Goal: Communication & Community: Answer question/provide support

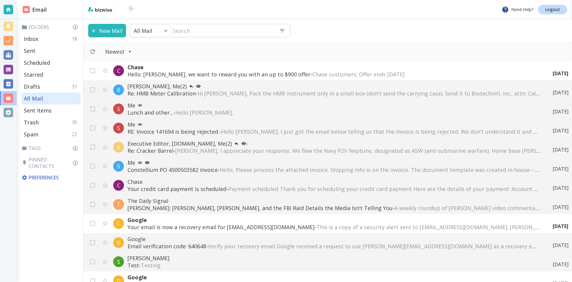
click at [209, 27] on input "text" at bounding box center [222, 30] width 103 height 12
type input "[PERSON_NAME]"
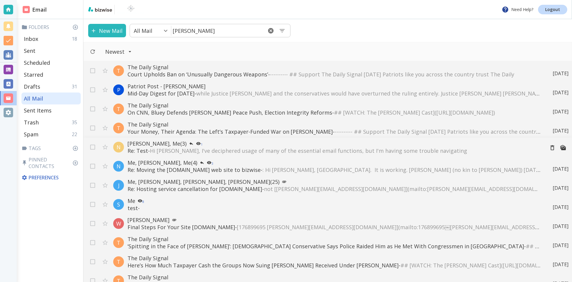
click at [155, 144] on p "[PERSON_NAME], Me (3) 1" at bounding box center [334, 143] width 413 height 7
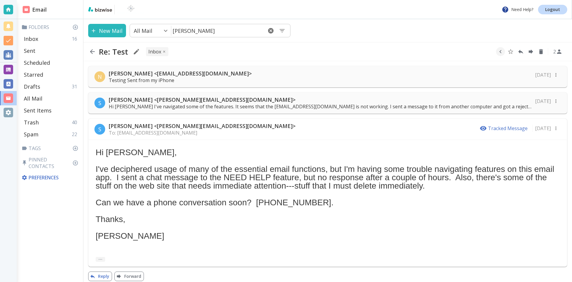
click at [99, 275] on button "Reply" at bounding box center [100, 276] width 24 height 10
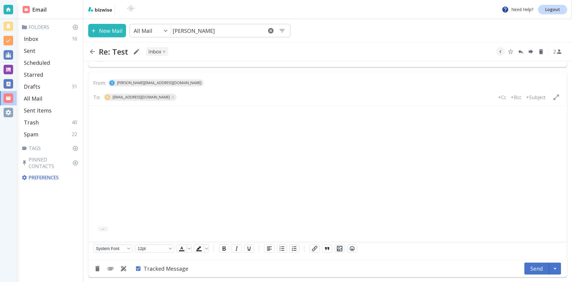
scroll to position [201, 0]
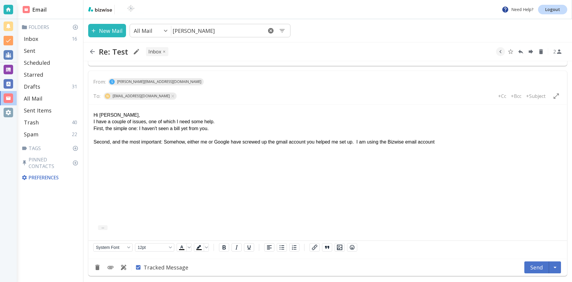
click at [378, 143] on p "Second, and the most important: Somehow, either me or Google have screwed up th…" at bounding box center [328, 142] width 469 height 7
click at [452, 141] on p "Second, and the most important: Somehow, either me or Google have screwed up th…" at bounding box center [328, 142] width 469 height 7
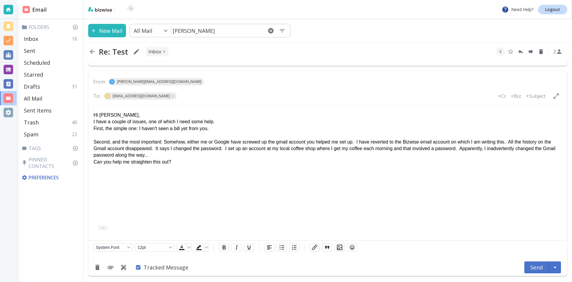
click at [131, 122] on p "I have a couple of issues, one of which I need some help." at bounding box center [328, 121] width 469 height 7
drag, startPoint x: 139, startPoint y: 122, endPoint x: 144, endPoint y: 131, distance: 10.8
click at [139, 122] on p "I have a some issues, one of which I need some help." at bounding box center [328, 121] width 469 height 7
click at [226, 128] on p "First, the simple one: I haven't seen a bill yet from you." at bounding box center [328, 128] width 469 height 7
drag, startPoint x: 154, startPoint y: 121, endPoint x: 161, endPoint y: 124, distance: 8.0
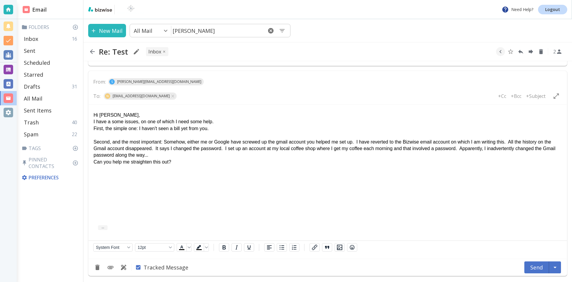
click at [154, 122] on p "I have a some issues, on one of which I need some help." at bounding box center [328, 121] width 469 height 7
click at [110, 123] on p "I have a some issues, on of which I need some help." at bounding box center [328, 121] width 469 height 7
click at [187, 122] on p "I have some issues, on of which I need some help." at bounding box center [328, 121] width 469 height 7
click at [94, 134] on p "Rich Text Area. Press ALT-0 for help." at bounding box center [328, 135] width 469 height 7
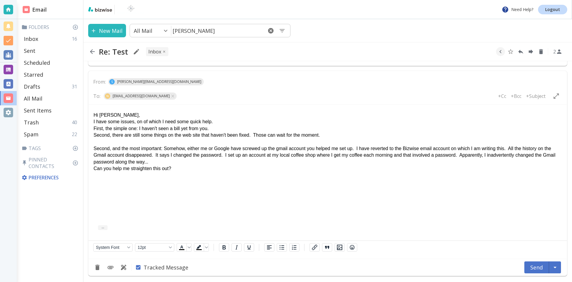
click at [109, 149] on p "Second, and the most important: Somehow, either me or Google have screwed up th…" at bounding box center [328, 155] width 469 height 20
click at [209, 154] on p "Last, and the most important: Somehow, either me or Google have screwed up the …" at bounding box center [328, 155] width 469 height 20
click at [174, 167] on p "Can you help me straighten this out?" at bounding box center [328, 168] width 469 height 7
click at [94, 134] on p "Second, there are still some things on the web site that haven't been fixed. Th…" at bounding box center [328, 135] width 469 height 7
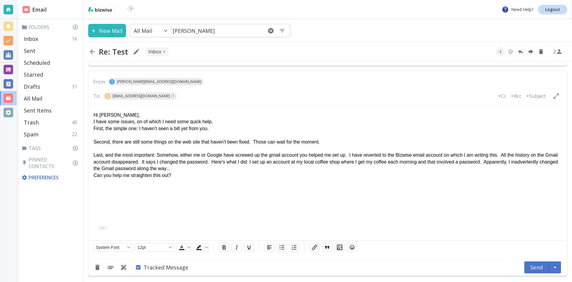
click at [265, 140] on p "Second, there are still some things on the web site that haven't been fixed. Th…" at bounding box center [328, 142] width 469 height 7
click at [154, 163] on p "Last, and the most important: Somehow, either me or Google have screwed up the …" at bounding box center [328, 162] width 469 height 20
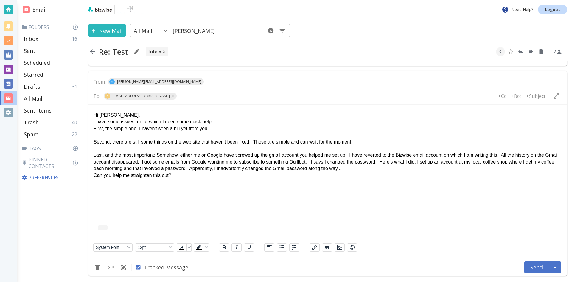
click at [375, 162] on p "Last, and the most important: Somehow, either me or Google have screwed up the …" at bounding box center [328, 162] width 469 height 20
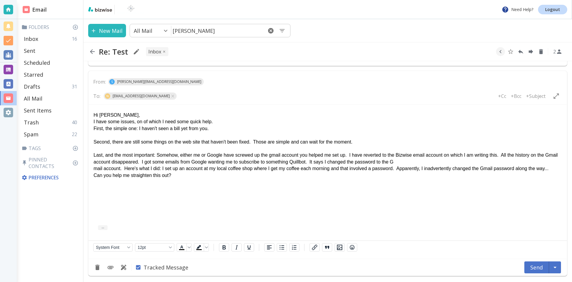
drag, startPoint x: 397, startPoint y: 162, endPoint x: 404, endPoint y: 165, distance: 7.9
click at [398, 162] on p "Last, and the most important: Somehow, either me or Google have screwed up the …" at bounding box center [328, 162] width 469 height 20
click at [179, 175] on p "Can you help me straighten this out?" at bounding box center [328, 175] width 469 height 7
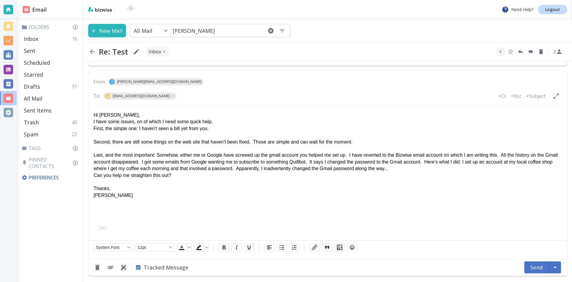
click at [179, 176] on p "Can you help me straighten this out?" at bounding box center [328, 175] width 469 height 7
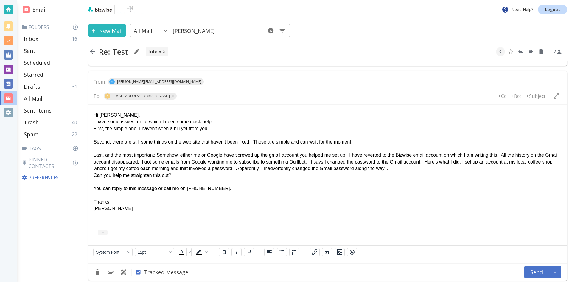
click at [143, 123] on p "I have some issues, on of which I need some quick help." at bounding box center [328, 121] width 469 height 7
click at [224, 123] on p "I have some issues, on one of which I need some quick help." at bounding box center [328, 121] width 469 height 7
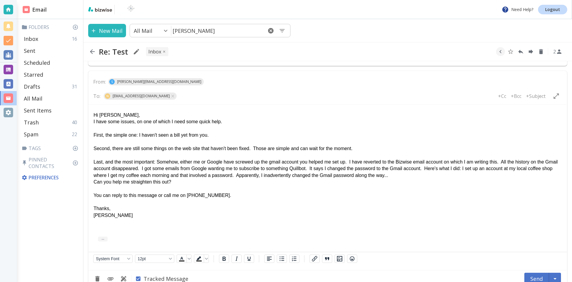
click at [171, 136] on p "First, the simple one: I haven't seen a bill yet from you." at bounding box center [328, 135] width 469 height 7
click at [228, 136] on p "First, the simple one: I don't think we have yet received a bill yet from you." at bounding box center [328, 135] width 469 height 7
click at [140, 169] on p "Last, and the most important: Somehow, either me or Google have screwed up the …" at bounding box center [328, 169] width 469 height 20
click at [298, 169] on p "Last, and the most important: Somehow, either me or Google have screwed up the …" at bounding box center [328, 169] width 469 height 20
click at [444, 169] on p "Last, and the most important: Somehow, either me or Google have screwed up the …" at bounding box center [328, 169] width 469 height 20
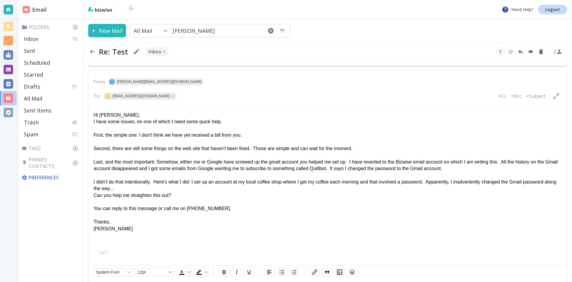
click at [130, 188] on p "I didn't do that intentionally. Here's what I did: I set up an account at my lo…" at bounding box center [328, 185] width 469 height 13
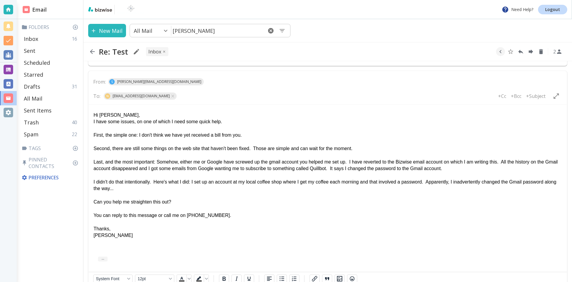
scroll to position [232, 0]
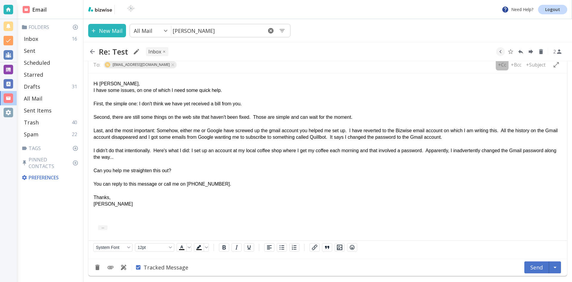
click at [499, 63] on p "+Cc" at bounding box center [503, 64] width 8 height 7
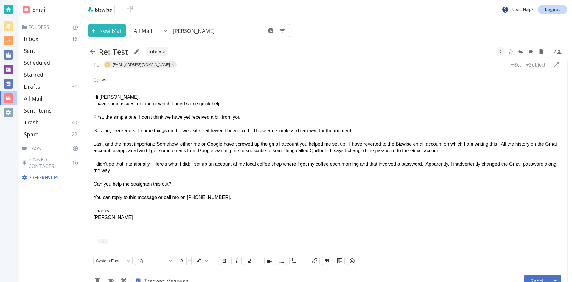
type input "w"
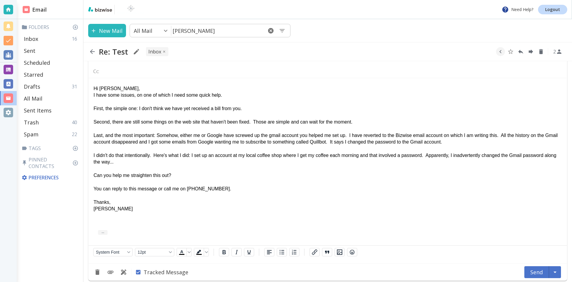
scroll to position [245, 0]
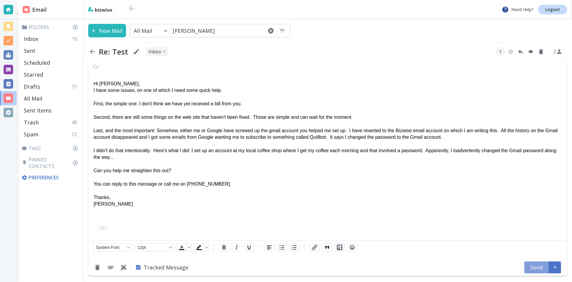
click at [534, 266] on button "Send" at bounding box center [537, 267] width 25 height 12
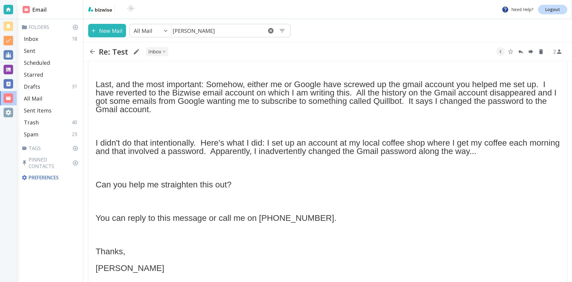
scroll to position [344, 0]
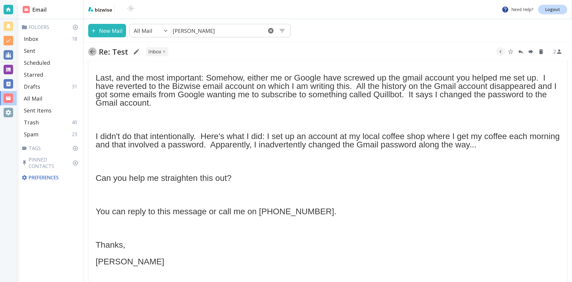
click at [91, 51] on icon "button" at bounding box center [92, 51] width 5 height 5
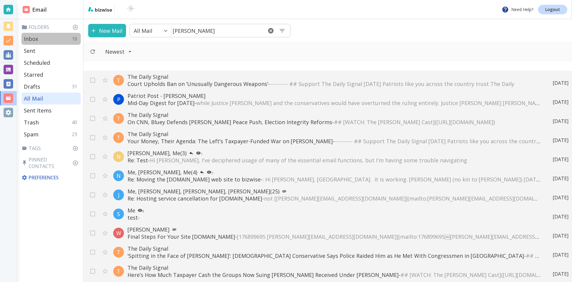
click at [34, 38] on p "Inbox" at bounding box center [31, 38] width 14 height 7
type input "0"
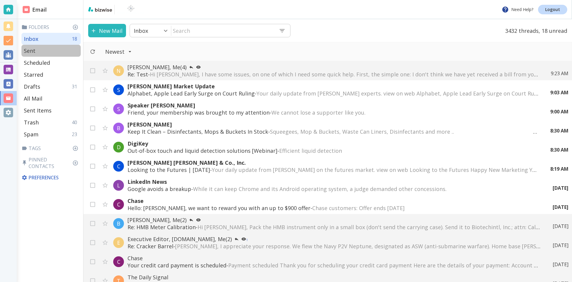
click at [31, 49] on p "Sent" at bounding box center [30, 50] width 12 height 7
type input "1"
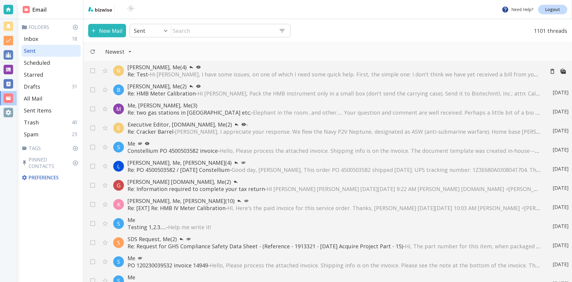
click at [302, 74] on span "Hi [PERSON_NAME], I have some issues, on one of which I need some quick help. F…" at bounding box center [410, 74] width 521 height 7
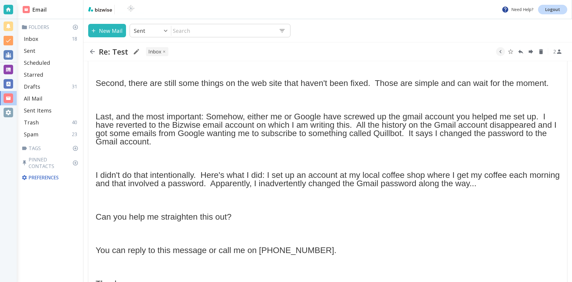
scroll to position [209, 0]
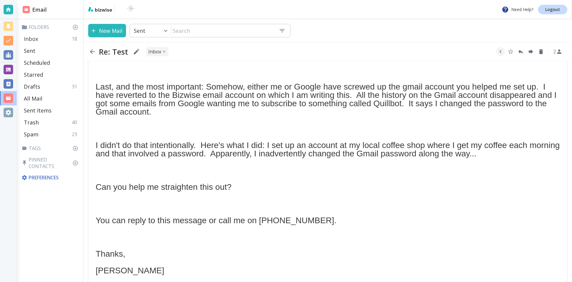
click at [33, 37] on p "Inbox" at bounding box center [31, 38] width 14 height 7
